Goal: Transaction & Acquisition: Obtain resource

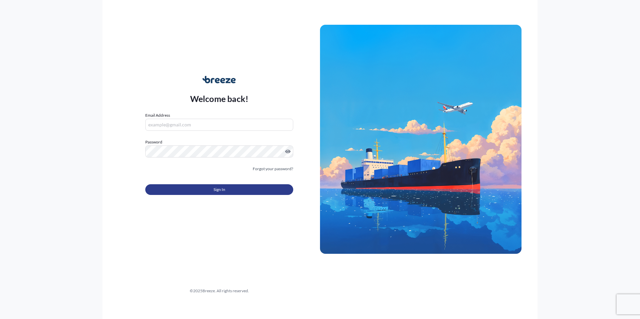
type input "[EMAIL_ADDRESS][DOMAIN_NAME]"
click at [187, 190] on button "Sign In" at bounding box center [219, 189] width 148 height 11
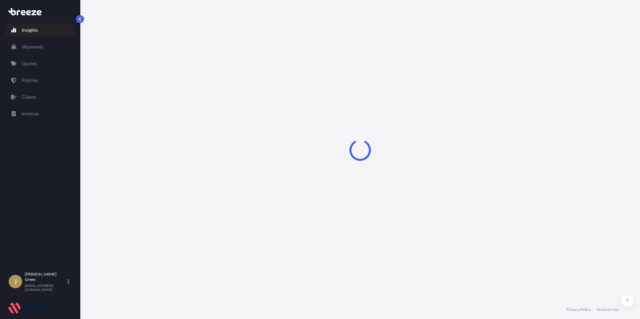
select select "2025"
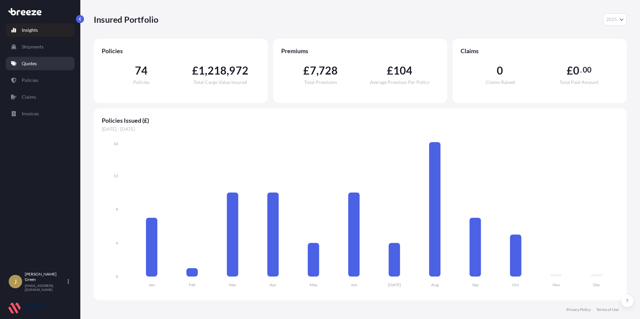
click at [52, 61] on link "Quotes" at bounding box center [40, 63] width 69 height 13
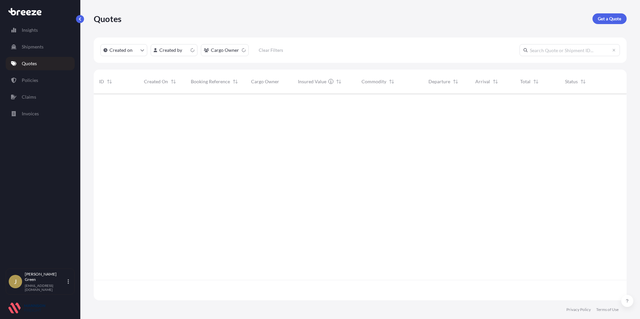
scroll to position [205, 528]
click at [616, 13] on div "Quotes Get a Quote" at bounding box center [360, 18] width 533 height 37
click at [617, 13] on link "Get a Quote" at bounding box center [609, 18] width 34 height 11
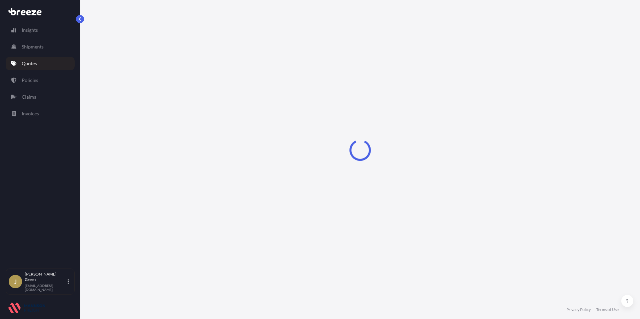
select select "Road"
select select "Sea"
select select "1"
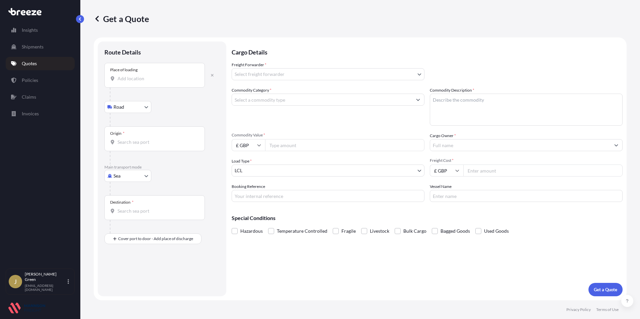
click at [145, 73] on div "Place of loading" at bounding box center [154, 75] width 100 height 25
click at [145, 75] on input "Place of loading" at bounding box center [156, 78] width 79 height 7
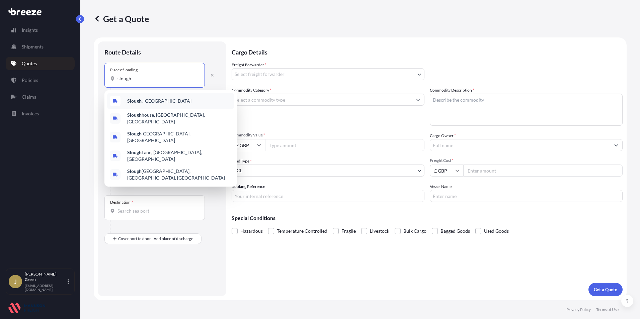
click at [147, 94] on div "Slough , [GEOGRAPHIC_DATA]" at bounding box center [170, 101] width 127 height 16
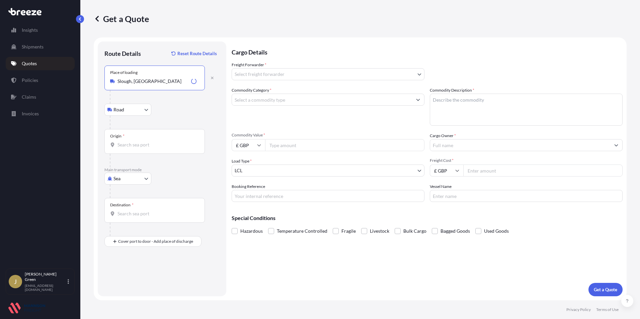
type input "Slough, [GEOGRAPHIC_DATA]"
click at [142, 112] on body "0 options available. 5 options available. Insights Shipments Quotes Policies Cl…" at bounding box center [320, 159] width 640 height 319
click at [166, 142] on input "Origin *" at bounding box center [156, 145] width 79 height 7
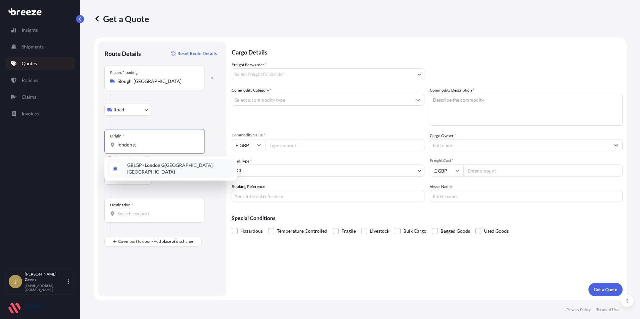
click at [157, 172] on div "GBLGP - [GEOGRAPHIC_DATA], [GEOGRAPHIC_DATA]" at bounding box center [170, 168] width 127 height 19
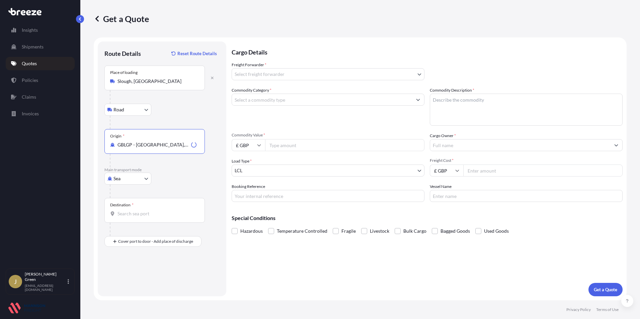
type input "GBLGP - [GEOGRAPHIC_DATA], [GEOGRAPHIC_DATA]"
click at [137, 209] on div "Destination *" at bounding box center [154, 210] width 100 height 25
click at [137, 210] on input "Destination *" at bounding box center [156, 213] width 79 height 7
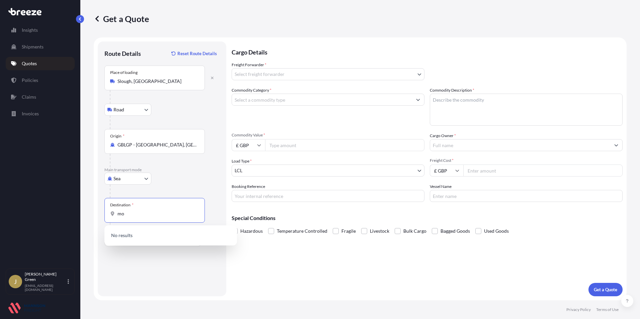
type input "m"
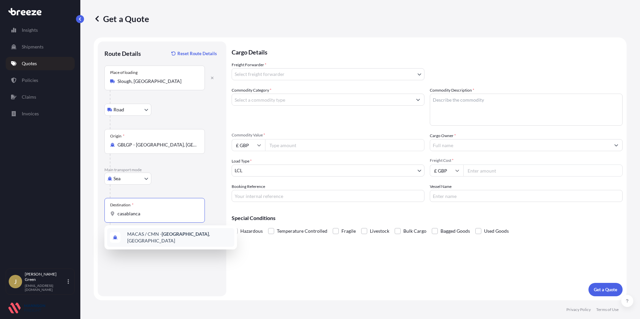
click at [156, 239] on span "MACAS / CMN - [GEOGRAPHIC_DATA] , [GEOGRAPHIC_DATA]" at bounding box center [179, 237] width 104 height 13
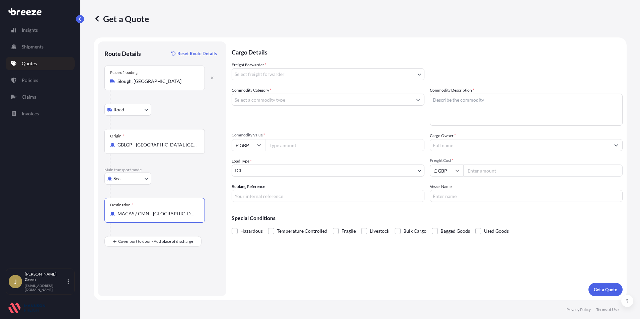
type input "MACAS / CMN - [GEOGRAPHIC_DATA], [GEOGRAPHIC_DATA]"
click at [296, 75] on body "0 options available. 1 option available. Insights Shipments Quotes Policies Cla…" at bounding box center [320, 159] width 640 height 319
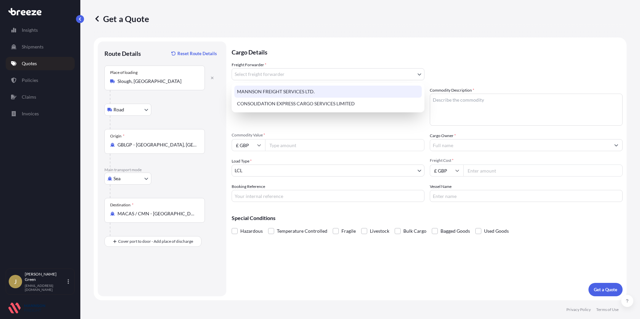
click at [297, 90] on div "MANNSON FREIGHT SERVICES LTD." at bounding box center [327, 92] width 187 height 12
select select "31417"
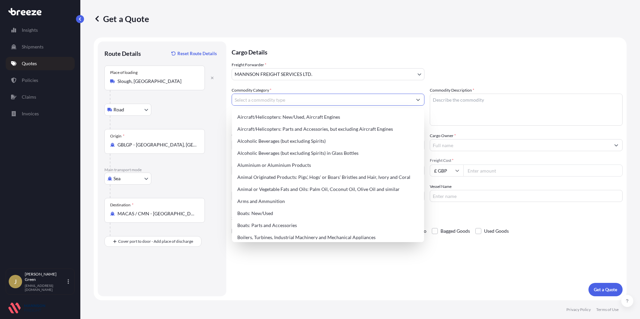
click at [294, 100] on input "Commodity Category *" at bounding box center [322, 100] width 180 height 12
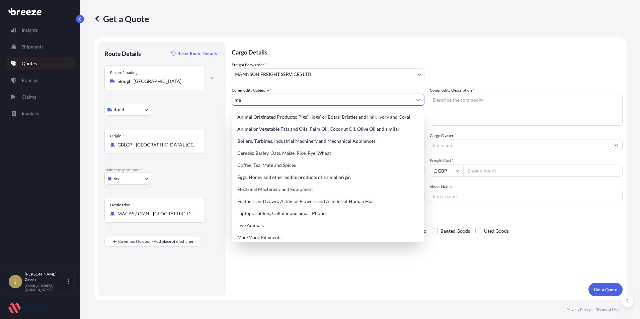
type input "m"
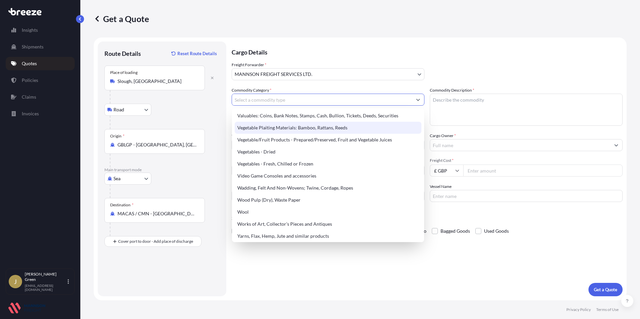
scroll to position [1558, 0]
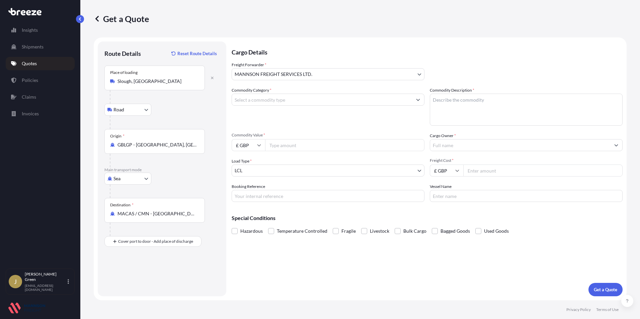
click at [279, 94] on input "Commodity Category *" at bounding box center [322, 100] width 180 height 12
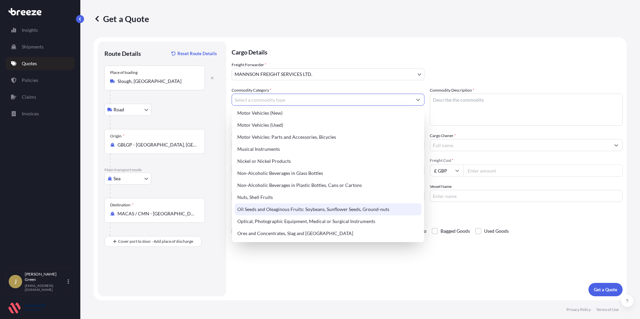
scroll to position [889, 0]
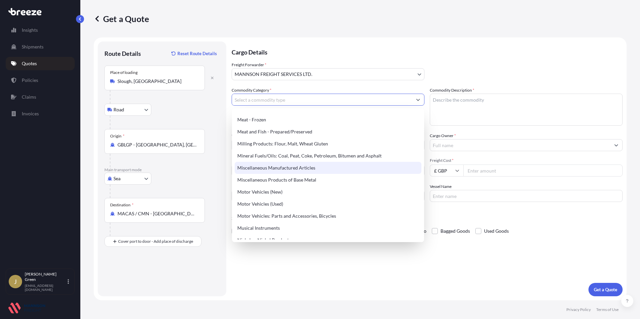
click at [259, 113] on div "Aircraft/Helicopters: New/Used, Aircraft Engines Aircraft/Helicopters: Parts an…" at bounding box center [328, 65] width 187 height 1687
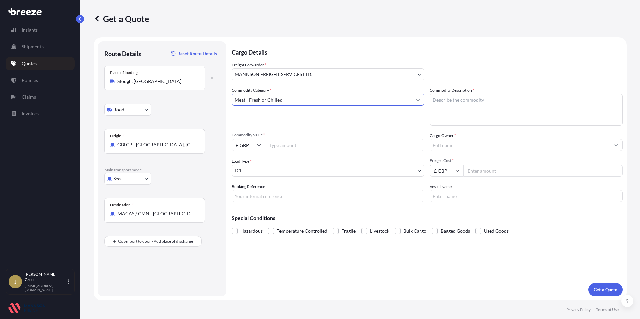
click at [304, 102] on input "Meat - Fresh or Chilled" at bounding box center [322, 100] width 180 height 12
click at [418, 97] on button "Show suggestions" at bounding box center [418, 100] width 12 height 12
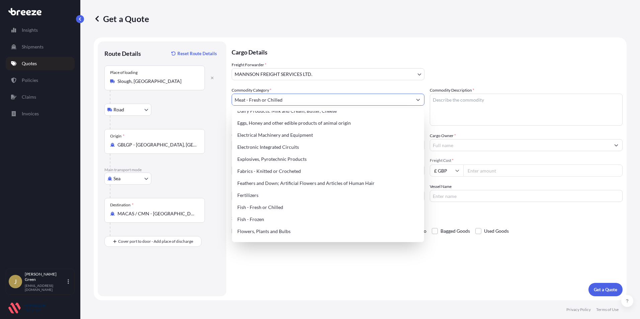
scroll to position [350, 0]
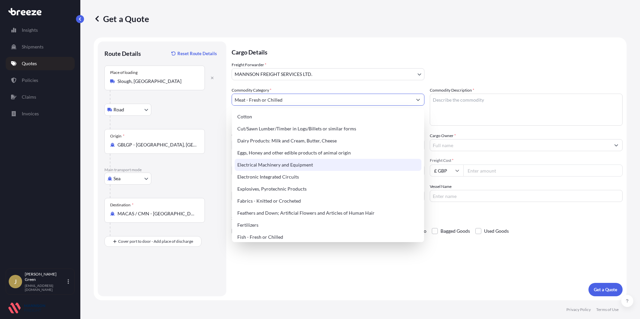
click at [310, 163] on div "Electrical Machinery and Equipment" at bounding box center [328, 165] width 187 height 12
type input "Electrical Machinery and Equipment"
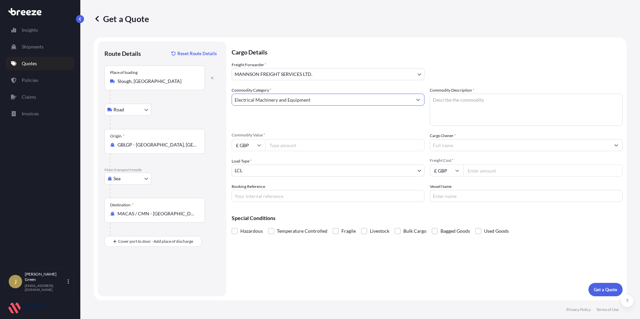
click at [293, 146] on input "Commodity Value *" at bounding box center [344, 145] width 159 height 12
type input "8000"
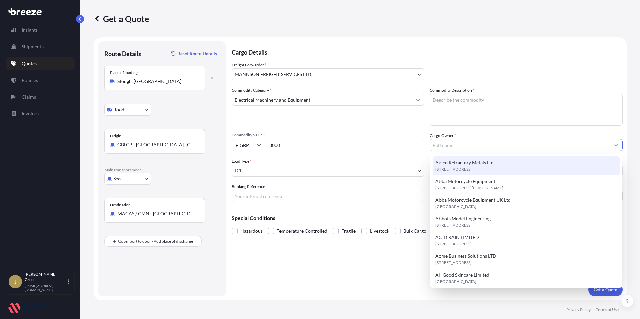
click at [458, 148] on input "Cargo Owner *" at bounding box center [520, 145] width 180 height 12
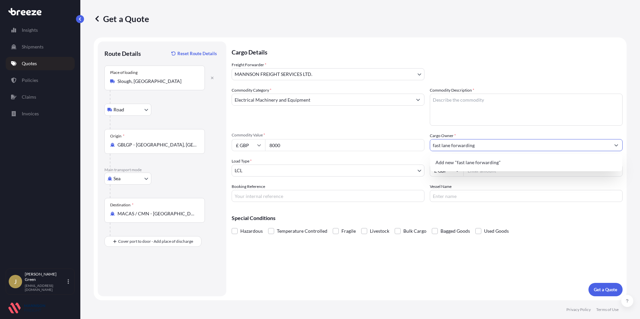
type input "fast lane forwarding"
click at [415, 265] on div "Cargo Details Freight Forwarder * MANNSON FREIGHT SERVICES LTD. MANNSON FREIGHT…" at bounding box center [427, 168] width 391 height 255
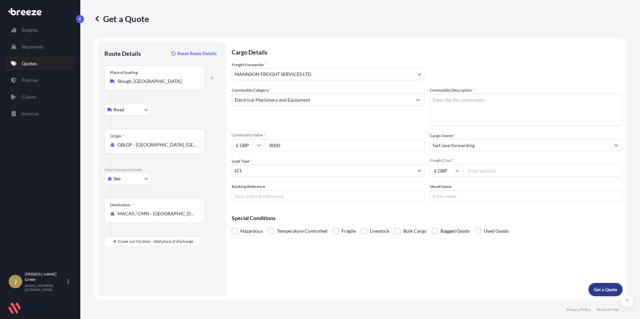
click at [600, 292] on p "Get a Quote" at bounding box center [605, 289] width 23 height 7
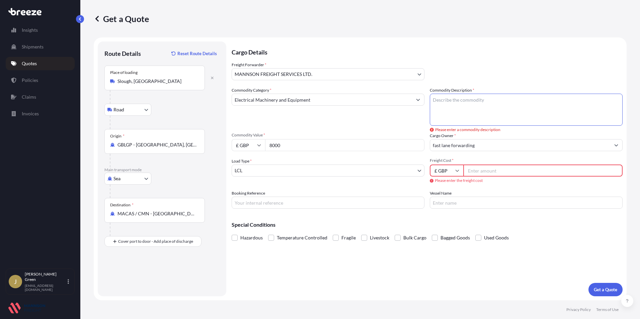
click at [465, 113] on textarea "Commodity Description *" at bounding box center [526, 110] width 193 height 32
click at [492, 172] on input "Freight Cost *" at bounding box center [542, 171] width 159 height 12
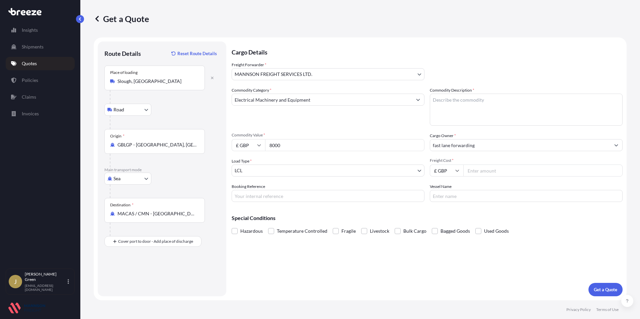
drag, startPoint x: 468, startPoint y: 196, endPoint x: 41, endPoint y: 153, distance: 429.1
click at [468, 196] on input "Vessel Name" at bounding box center [526, 196] width 193 height 12
type input "1"
click at [491, 169] on input "Freight Cost *" at bounding box center [542, 171] width 159 height 12
type input "1447.51"
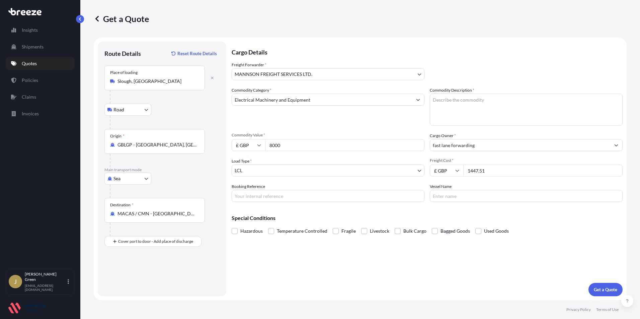
click at [498, 90] on div "Commodity Description *" at bounding box center [526, 106] width 193 height 39
click at [493, 106] on textarea "Commodity Description *" at bounding box center [526, 110] width 193 height 32
type textarea "2nd hand woodworking machinery"
click at [593, 286] on button "Get a Quote" at bounding box center [605, 289] width 34 height 13
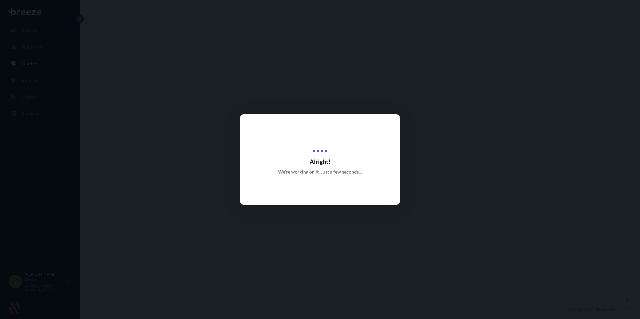
select select "Road"
select select "Sea"
select select "31417"
select select "1"
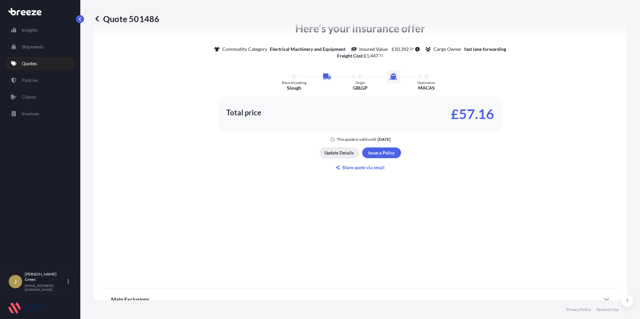
scroll to position [379, 0]
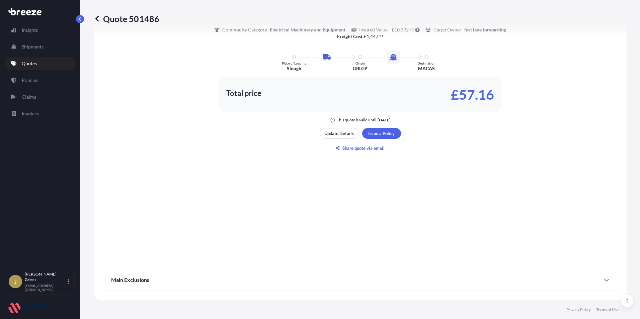
click at [360, 274] on div "Main Exclusions" at bounding box center [360, 280] width 498 height 16
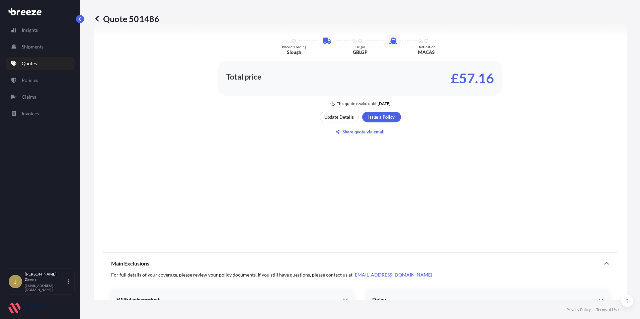
scroll to position [345, 0]
